Goal: Task Accomplishment & Management: Use online tool/utility

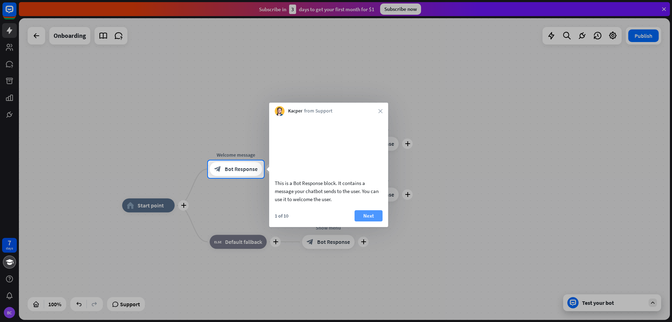
click at [374, 221] on button "Next" at bounding box center [368, 215] width 28 height 11
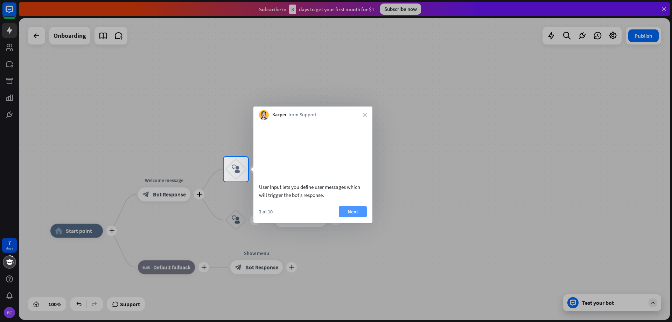
click at [358, 217] on button "Next" at bounding box center [353, 211] width 28 height 11
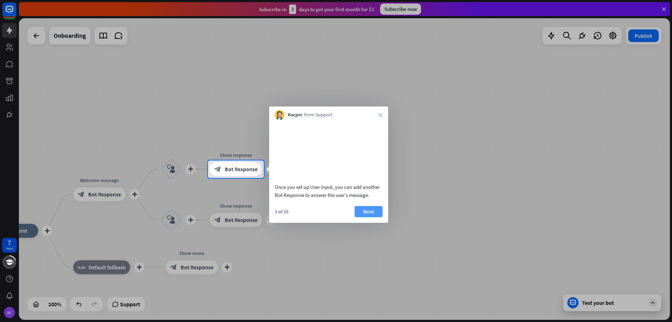
click at [366, 217] on button "Next" at bounding box center [368, 211] width 28 height 11
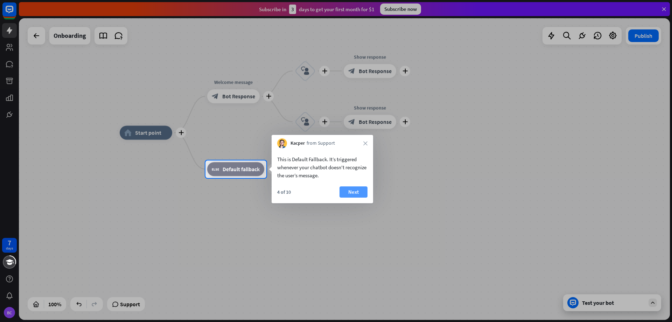
click at [357, 193] on button "Next" at bounding box center [353, 191] width 28 height 11
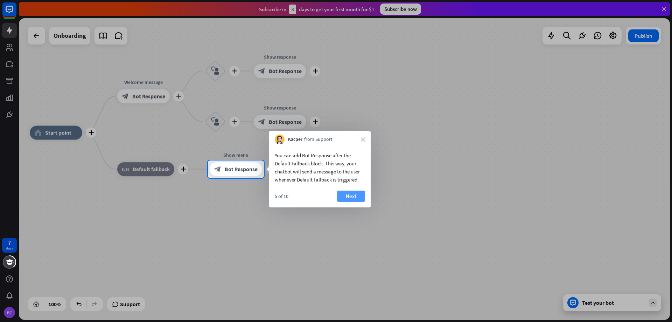
click at [353, 196] on button "Next" at bounding box center [351, 195] width 28 height 11
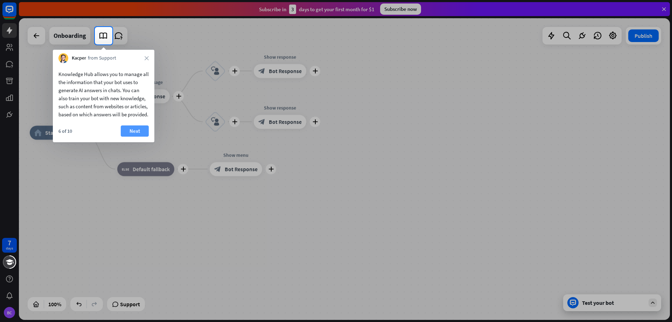
click at [137, 136] on button "Next" at bounding box center [135, 130] width 28 height 11
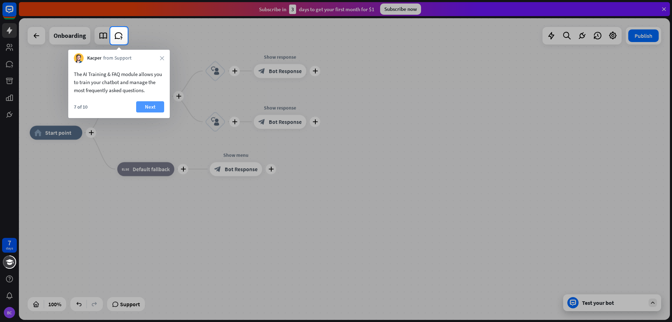
click at [152, 107] on button "Next" at bounding box center [150, 106] width 28 height 11
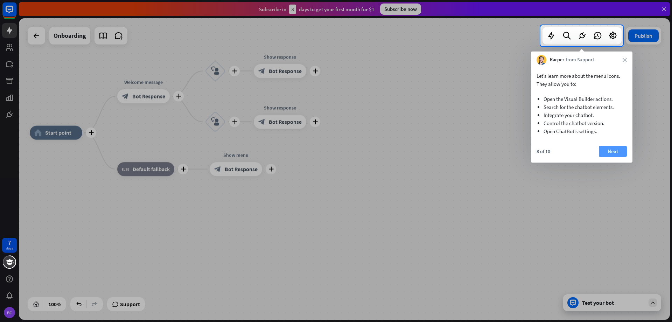
click at [609, 150] on button "Next" at bounding box center [613, 151] width 28 height 11
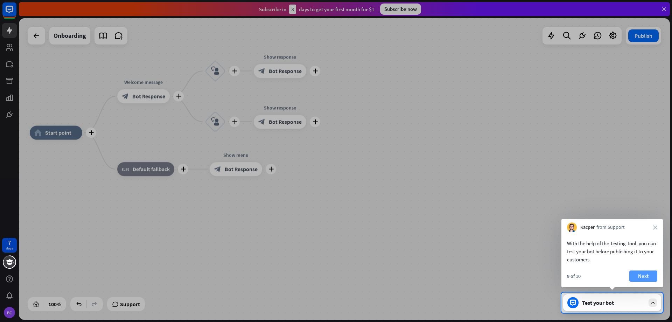
click at [648, 274] on button "Next" at bounding box center [643, 275] width 28 height 11
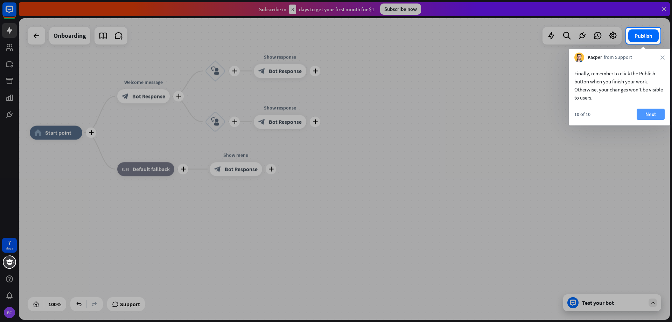
click at [655, 112] on button "Next" at bounding box center [651, 113] width 28 height 11
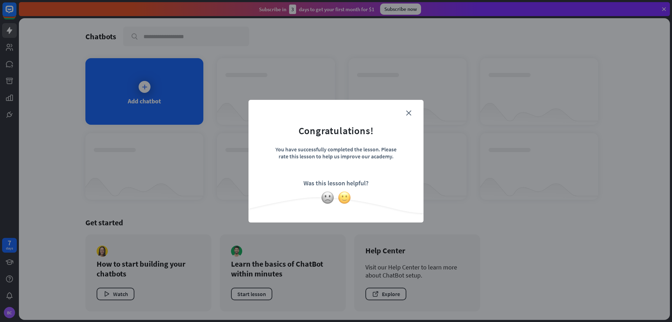
click at [345, 197] on img at bounding box center [344, 197] width 13 height 13
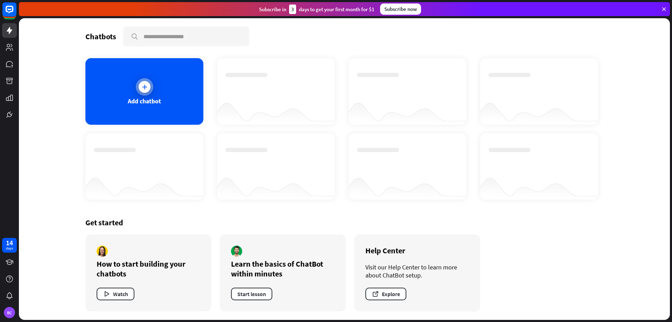
click at [146, 86] on icon at bounding box center [144, 86] width 7 height 7
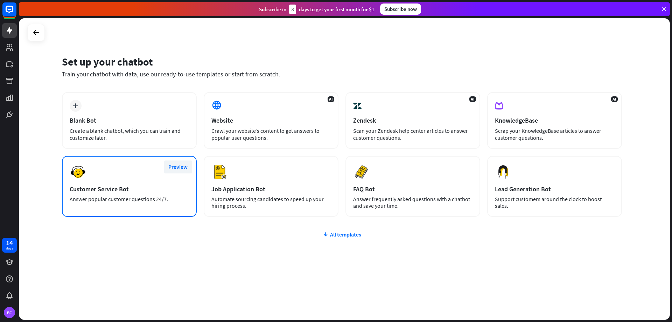
click at [181, 166] on button "Preview" at bounding box center [178, 166] width 28 height 13
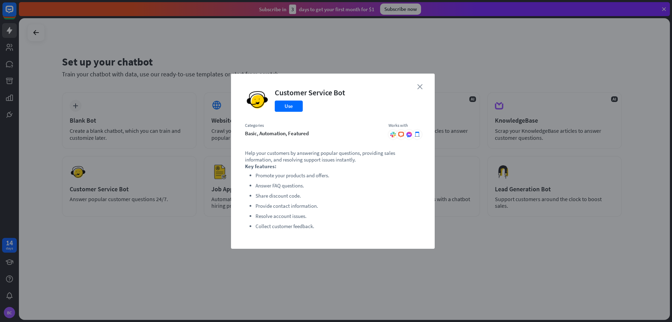
click at [419, 86] on icon "close" at bounding box center [419, 86] width 5 height 5
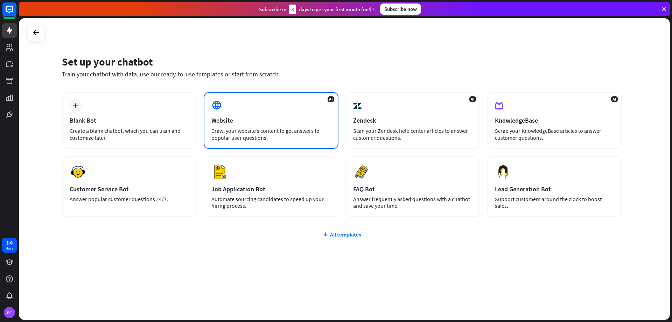
click at [259, 135] on div "Crawl your website’s content to get answers to popular user questions." at bounding box center [270, 134] width 119 height 14
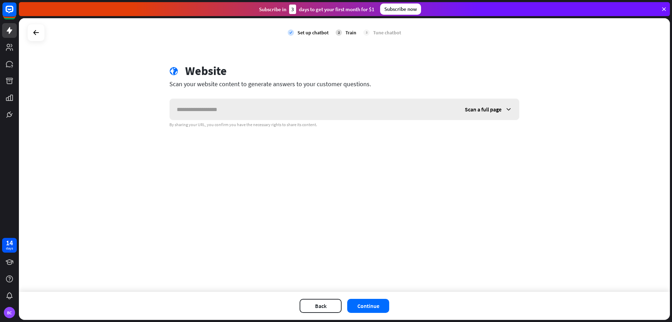
click at [230, 111] on input "text" at bounding box center [314, 109] width 288 height 21
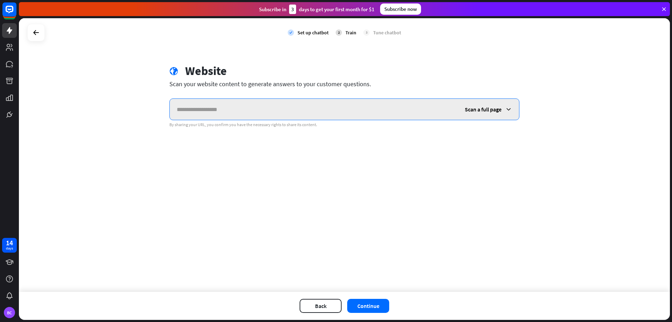
click at [278, 109] on input "text" at bounding box center [314, 109] width 288 height 21
paste input "**********"
type input "**********"
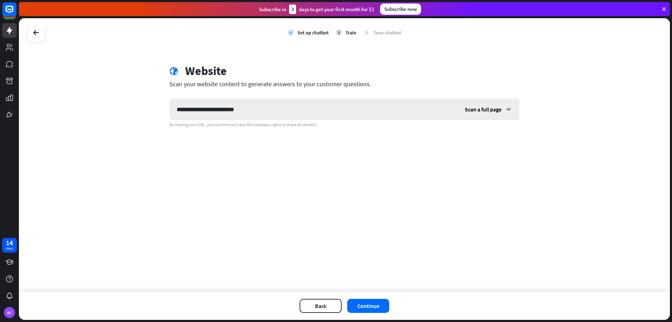
click at [492, 107] on span "Scan a full page" at bounding box center [483, 109] width 37 height 7
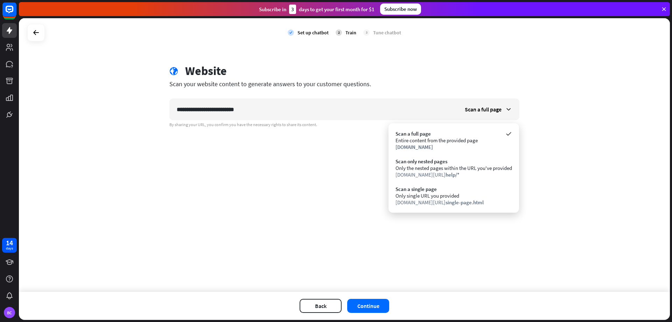
click at [547, 148] on div "**********" at bounding box center [344, 154] width 651 height 273
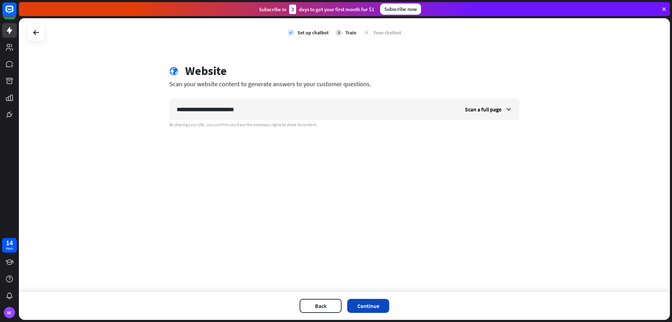
click at [366, 304] on button "Continue" at bounding box center [368, 306] width 42 height 14
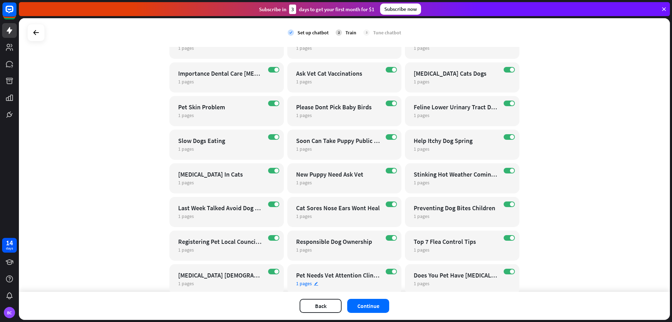
scroll to position [442, 0]
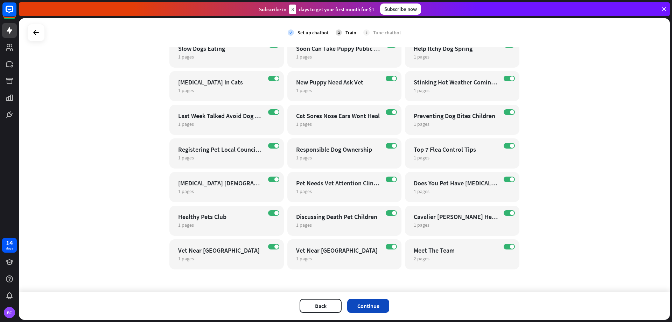
click at [355, 302] on button "Continue" at bounding box center [368, 306] width 42 height 14
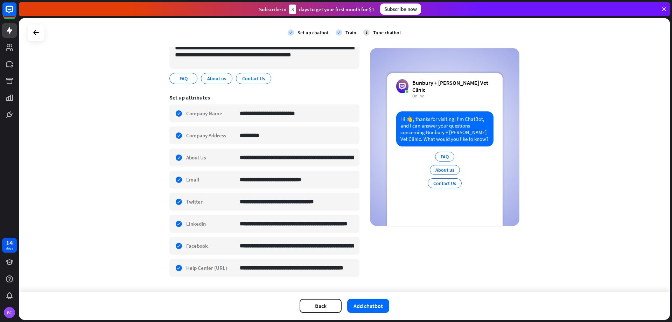
scroll to position [86, 0]
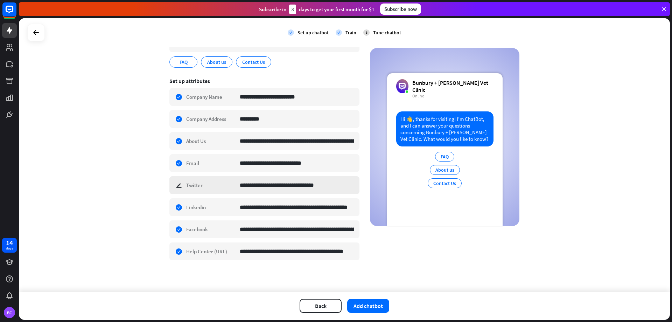
click at [178, 185] on div "**********" at bounding box center [264, 185] width 190 height 18
click at [133, 164] on div "**********" at bounding box center [344, 154] width 651 height 273
click at [373, 305] on button "Add chatbot" at bounding box center [368, 306] width 42 height 14
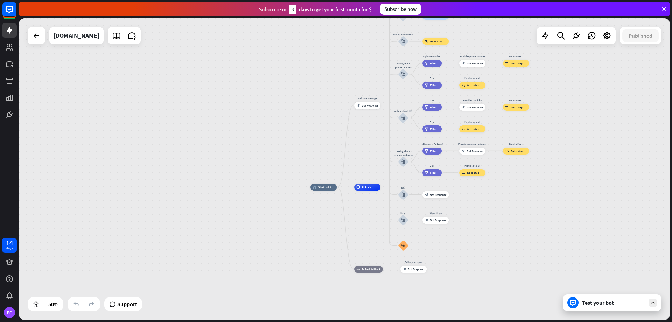
click at [598, 305] on div "Test your bot" at bounding box center [613, 302] width 63 height 7
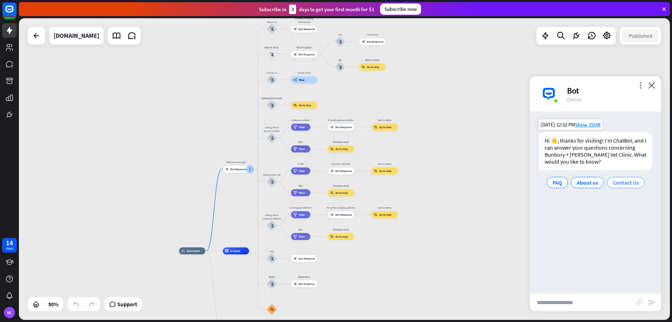
click at [630, 181] on span "Contact Us" at bounding box center [626, 182] width 26 height 7
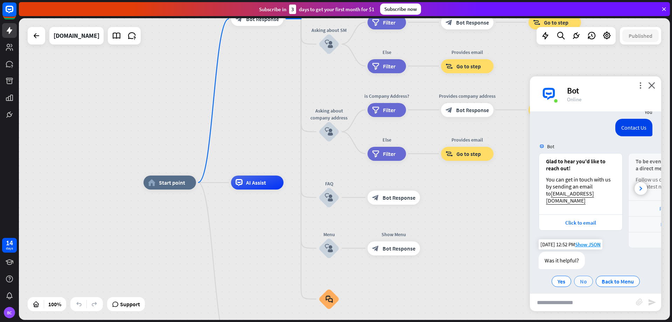
scroll to position [74, 0]
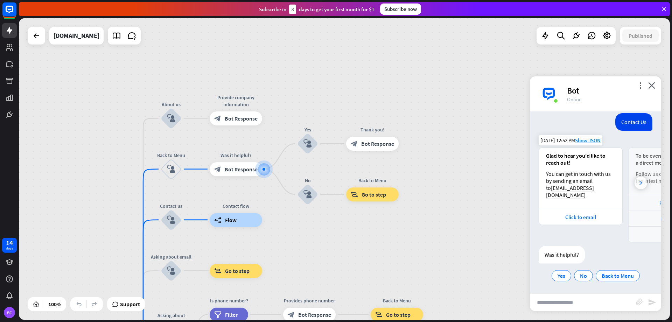
click at [638, 180] on div at bounding box center [640, 182] width 13 height 13
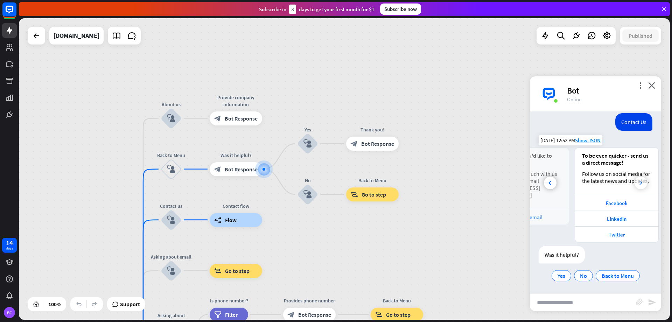
scroll to position [0, 77]
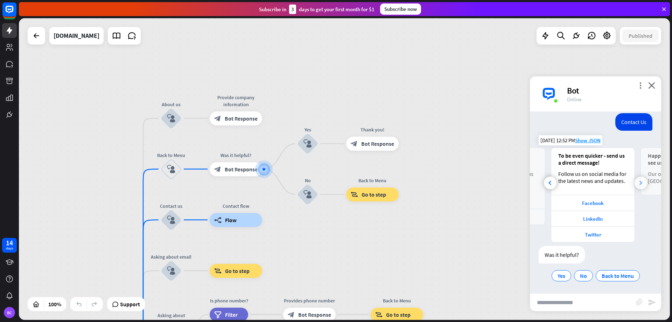
click at [638, 180] on div at bounding box center [640, 182] width 13 height 13
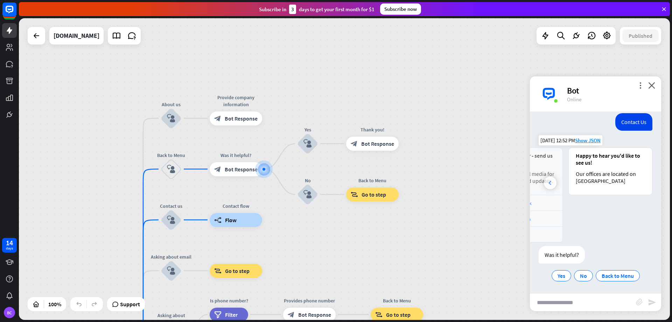
click at [547, 186] on div at bounding box center [550, 182] width 13 height 13
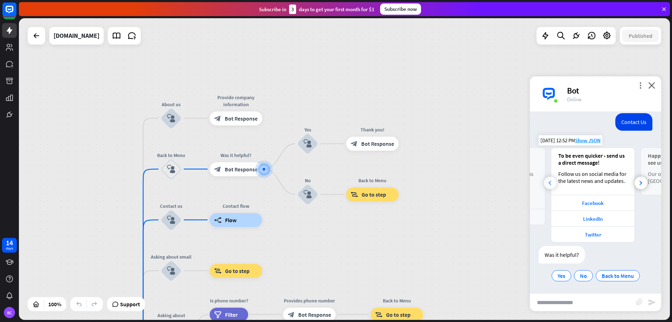
click at [548, 186] on div at bounding box center [550, 182] width 13 height 13
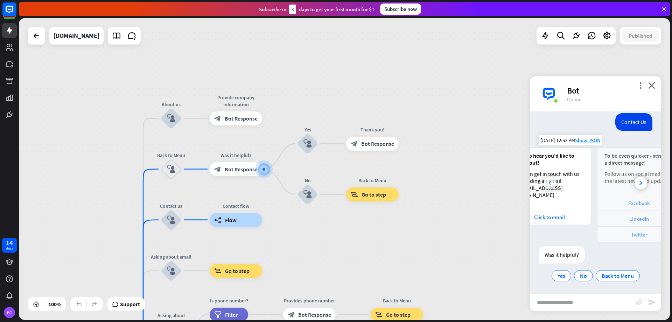
scroll to position [0, 0]
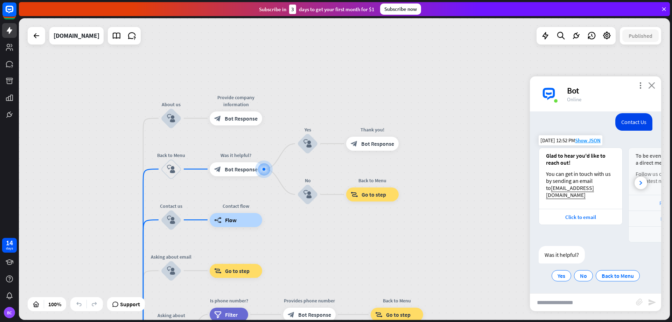
click at [653, 84] on icon "close" at bounding box center [651, 85] width 7 height 7
